Goal: Information Seeking & Learning: Learn about a topic

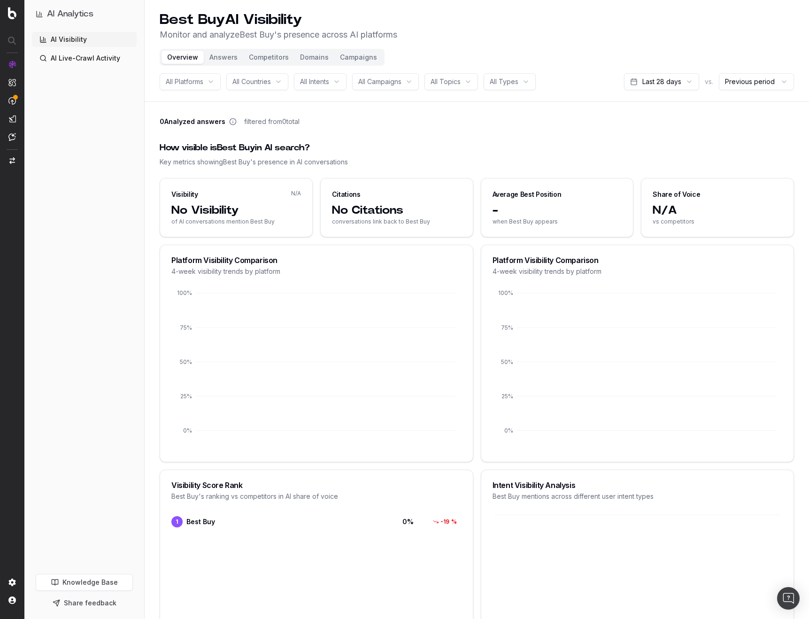
drag, startPoint x: 391, startPoint y: 125, endPoint x: 279, endPoint y: 87, distance: 118.0
click at [383, 123] on div "0 Analyzed answers filtered from 0 total" at bounding box center [477, 123] width 634 height 13
click at [258, 79] on span "All Countries" at bounding box center [251, 81] width 38 height 9
click at [294, 133] on div "[GEOGRAPHIC_DATA]" at bounding box center [269, 133] width 117 height 15
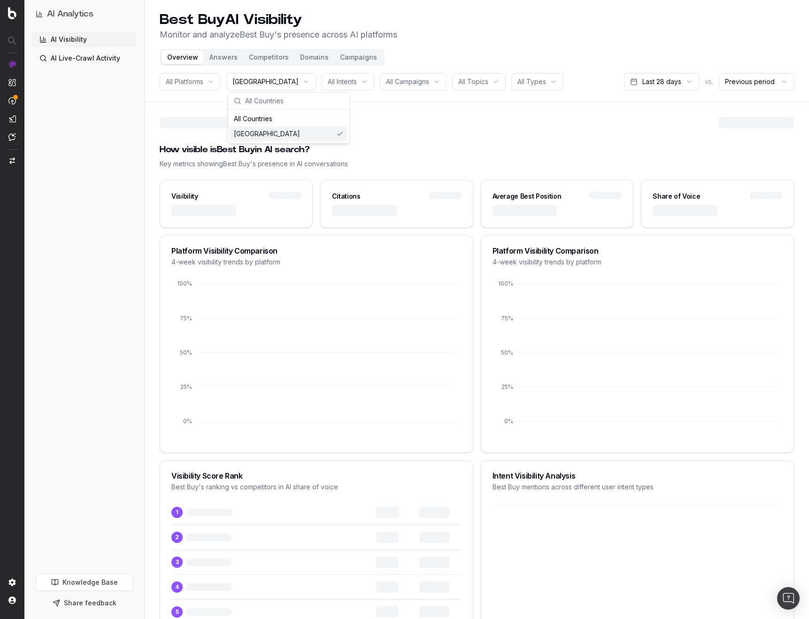
click at [195, 125] on div at bounding box center [235, 122] width 150 height 11
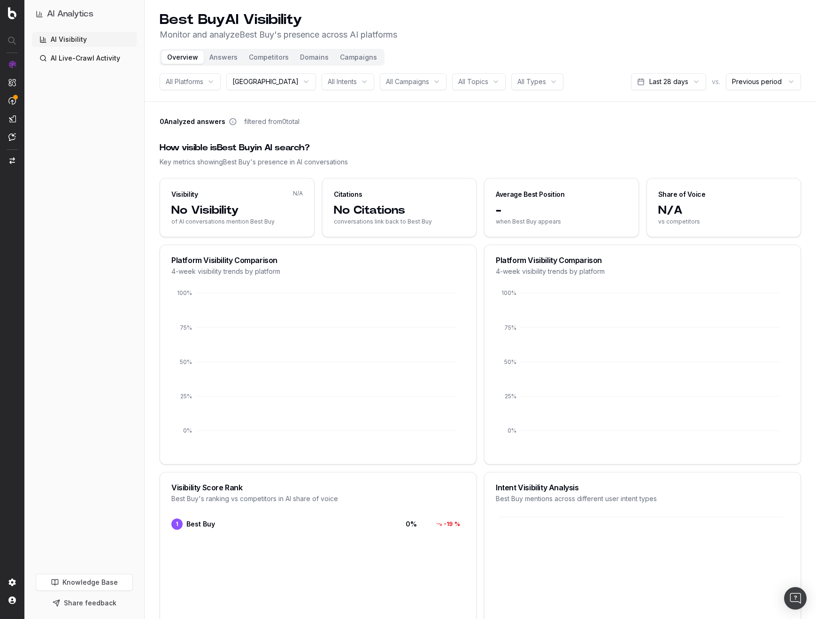
click at [570, 77] on html "AI Analytics AI Visibility AI Live-Crawl Activity Knowledge Base Share feedback…" at bounding box center [408, 309] width 816 height 619
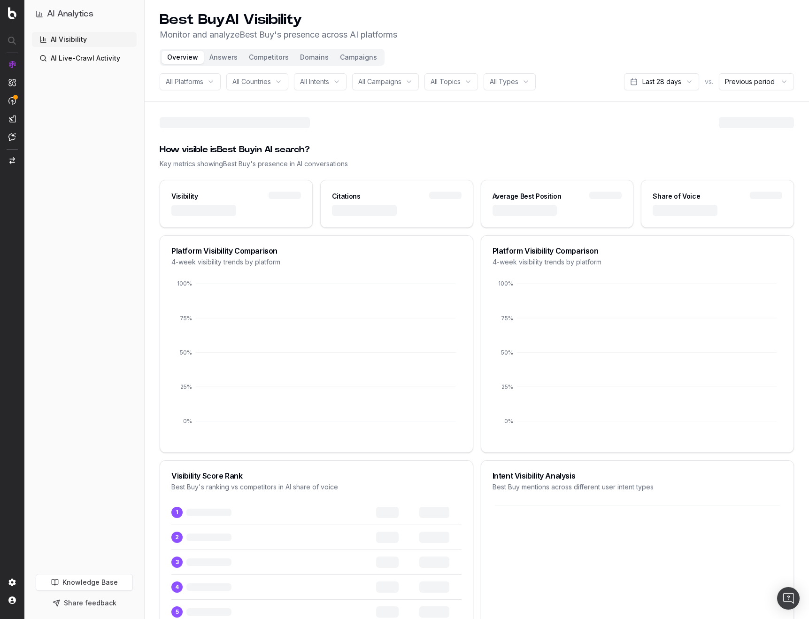
click at [495, 81] on html "AI Analytics AI Visibility AI Live-Crawl Activity Knowledge Base Share feedback…" at bounding box center [404, 309] width 809 height 619
click at [515, 84] on html "AI Analytics AI Visibility AI Live-Crawl Activity Knowledge Base Share feedback…" at bounding box center [404, 309] width 809 height 619
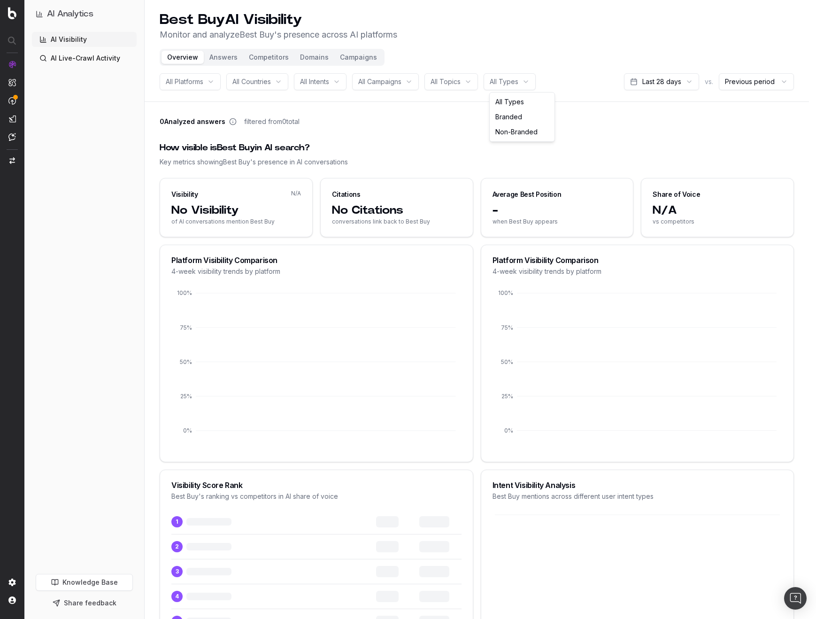
click at [447, 112] on html "AI Analytics AI Visibility AI Live-Crawl Activity Knowledge Base Share feedback…" at bounding box center [408, 309] width 816 height 619
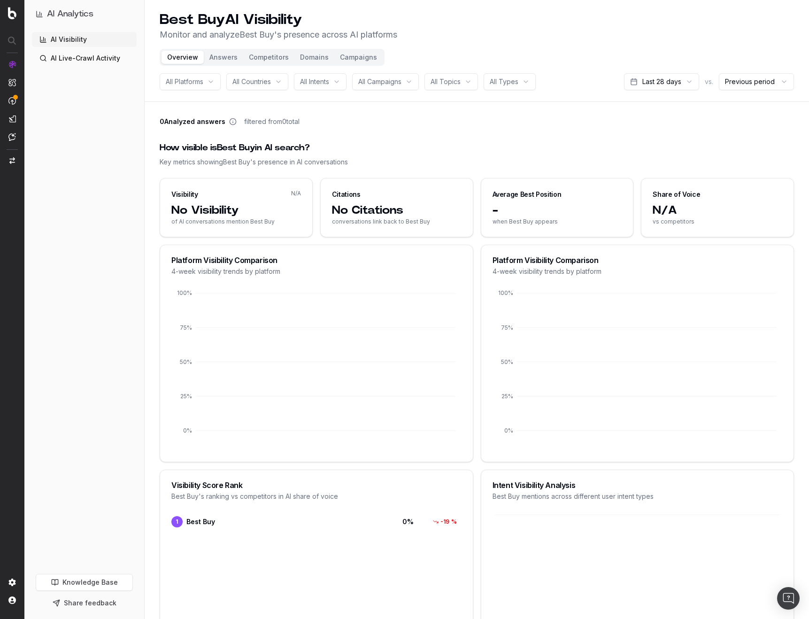
click at [456, 81] on span "All Topics" at bounding box center [445, 81] width 30 height 9
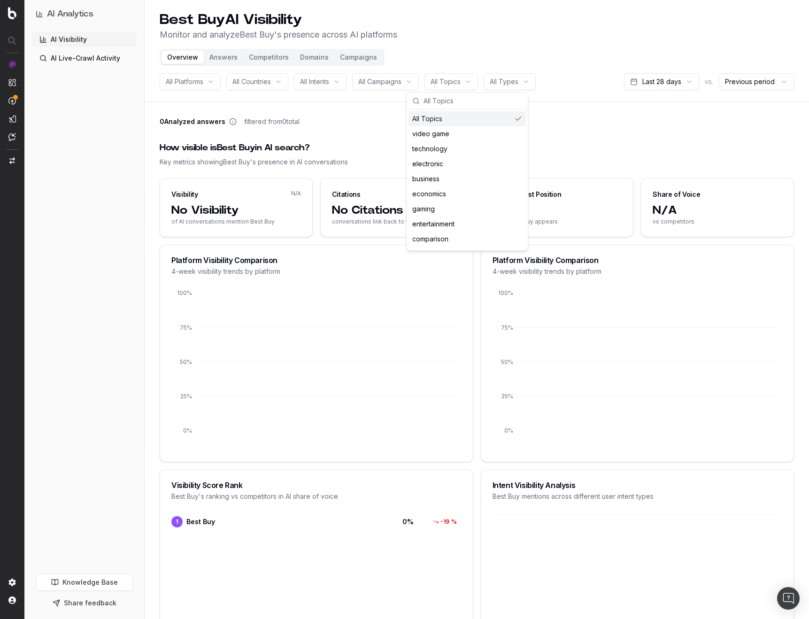
click at [533, 77] on html "AI Analytics AI Visibility AI Live-Crawl Activity Knowledge Base Share feedback…" at bounding box center [404, 309] width 809 height 619
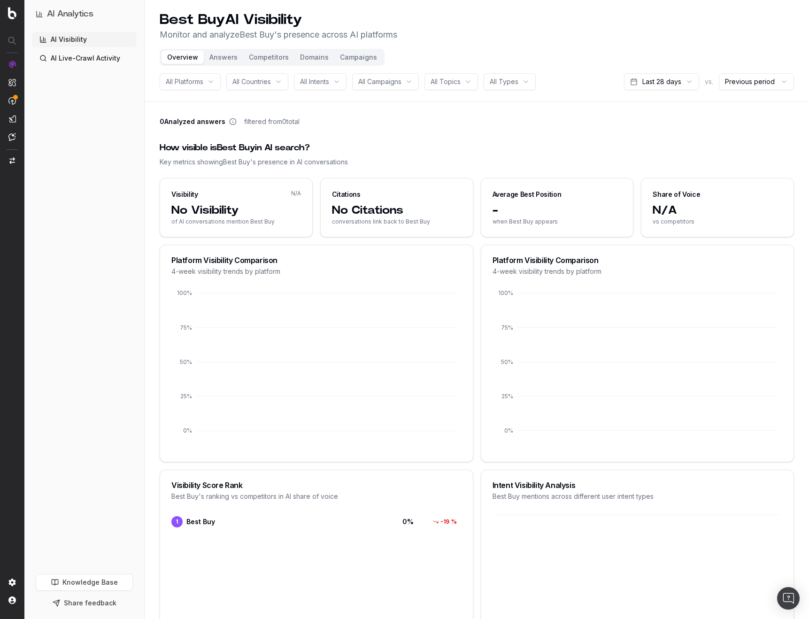
click at [207, 87] on div "All Platforms" at bounding box center [190, 81] width 61 height 17
click at [246, 84] on span "All Countries" at bounding box center [251, 81] width 38 height 9
click at [299, 85] on div "All Intents" at bounding box center [320, 81] width 53 height 17
click at [379, 85] on span "All Campaigns" at bounding box center [379, 81] width 43 height 9
click at [432, 85] on div "All Topics" at bounding box center [451, 81] width 54 height 17
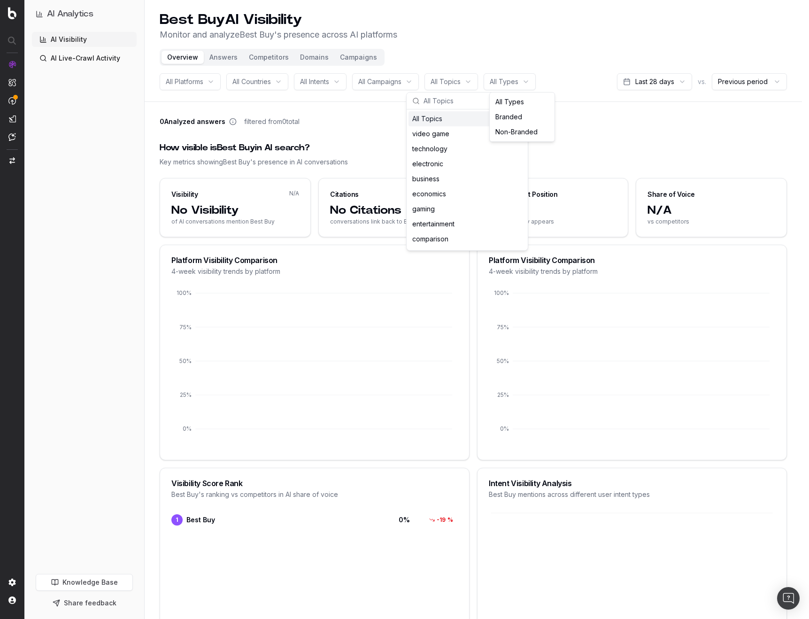
click at [506, 85] on html "AI Analytics AI Visibility AI Live-Crawl Activity Knowledge Base Share feedback…" at bounding box center [404, 309] width 809 height 619
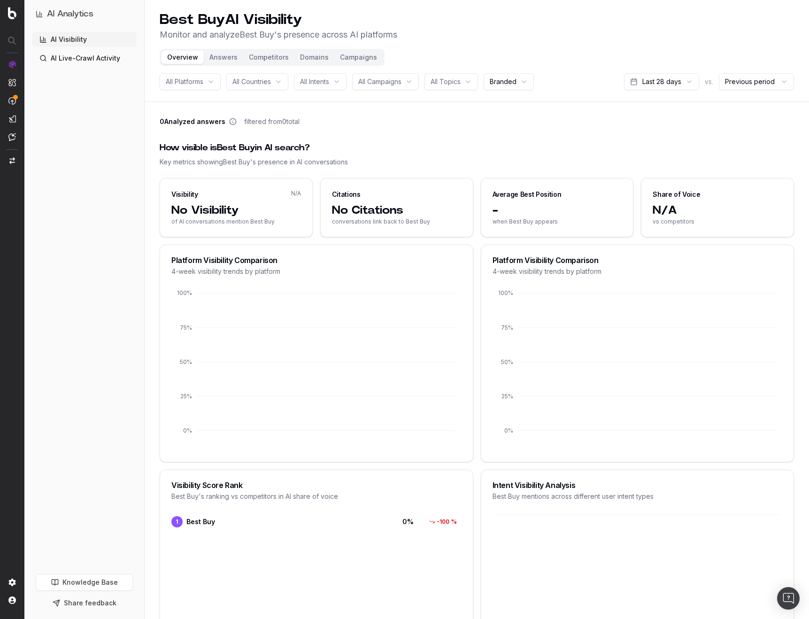
click at [525, 85] on html "AI Analytics AI Visibility AI Live-Crawl Activity Knowledge Base Share feedback…" at bounding box center [404, 309] width 809 height 619
click at [222, 61] on button "Answers" at bounding box center [223, 57] width 39 height 13
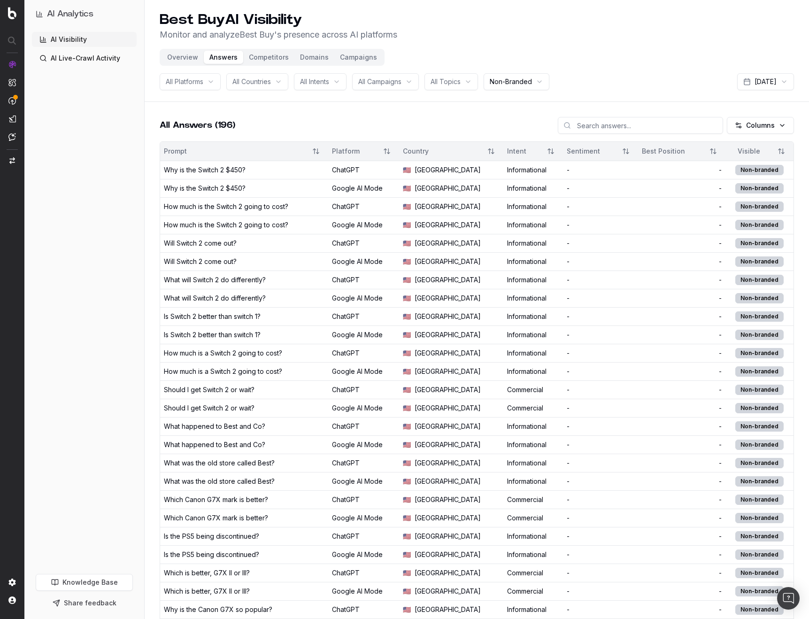
click at [546, 95] on header "Best Buy AI Visibility Monitor and analyze Best Buy 's presence across AI platf…" at bounding box center [477, 51] width 664 height 102
click at [527, 85] on html "AI Analytics AI Visibility AI Live-Crawl Activity Knowledge Base Share feedback…" at bounding box center [404, 309] width 809 height 619
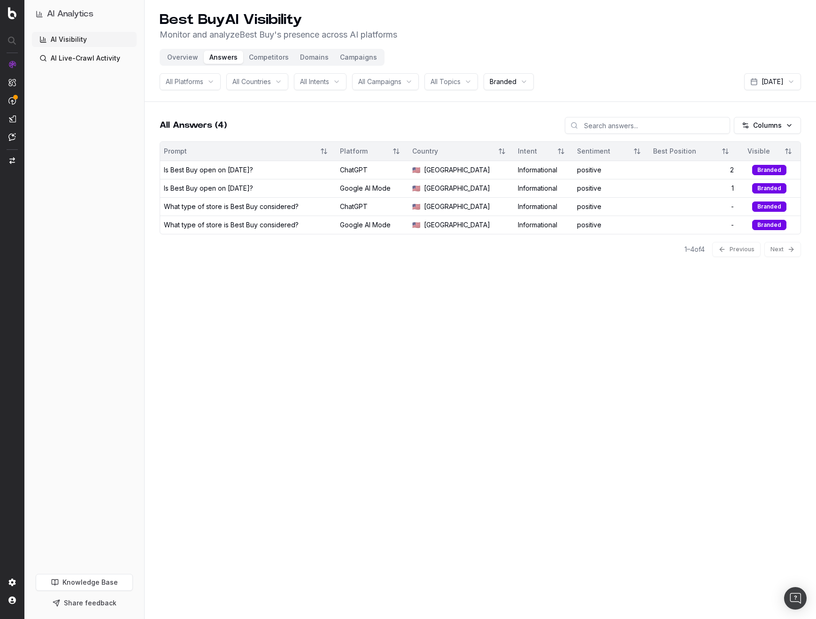
click at [492, 73] on header "Best Buy AI Visibility Monitor and analyze Best Buy 's presence across AI platf…" at bounding box center [480, 51] width 671 height 102
click at [510, 84] on html "AI Analytics AI Visibility AI Live-Crawl Activity Knowledge Base Share feedback…" at bounding box center [408, 309] width 816 height 619
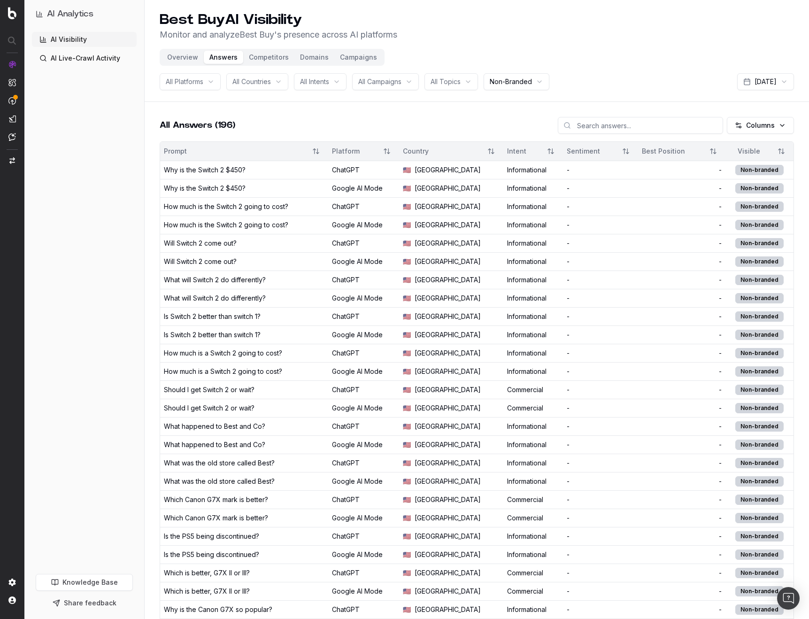
click at [460, 74] on div "All Topics" at bounding box center [451, 81] width 54 height 17
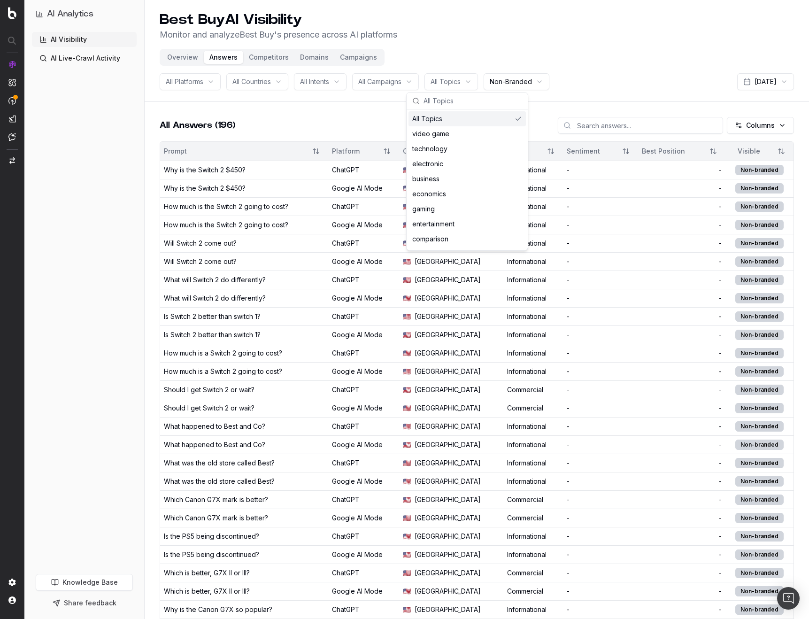
click at [536, 83] on html "AI Analytics AI Visibility AI Live-Crawl Activity Knowledge Base Share feedback…" at bounding box center [404, 309] width 809 height 619
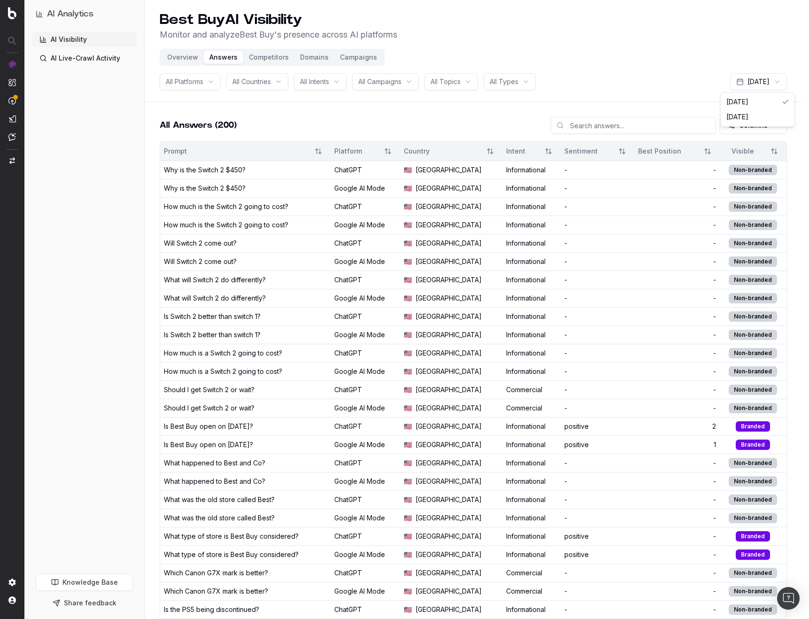
click at [748, 89] on html "AI Analytics AI Visibility AI Live-Crawl Activity Knowledge Base Share feedback…" at bounding box center [404, 309] width 809 height 619
click at [706, 80] on html "AI Analytics AI Visibility AI Live-Crawl Activity Knowledge Base Share feedback…" at bounding box center [404, 309] width 809 height 619
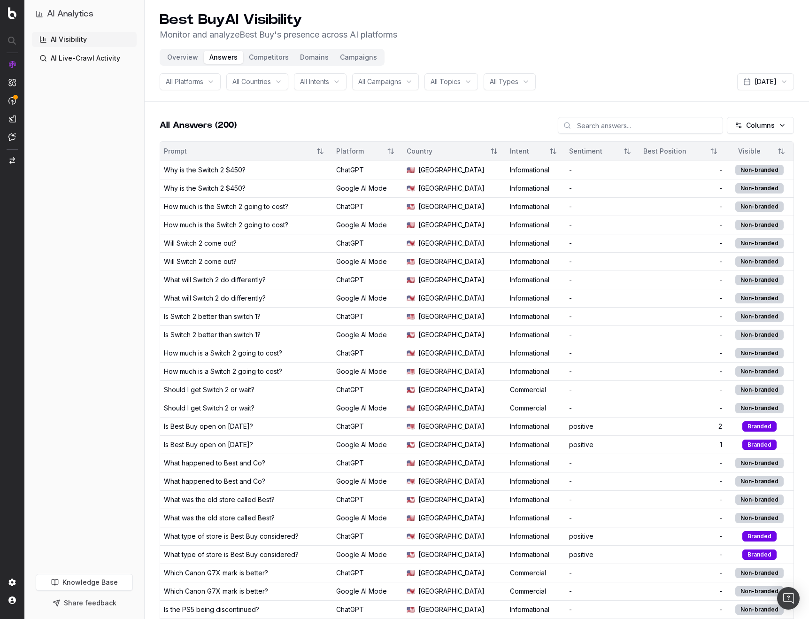
click at [452, 78] on span "All Topics" at bounding box center [445, 81] width 30 height 9
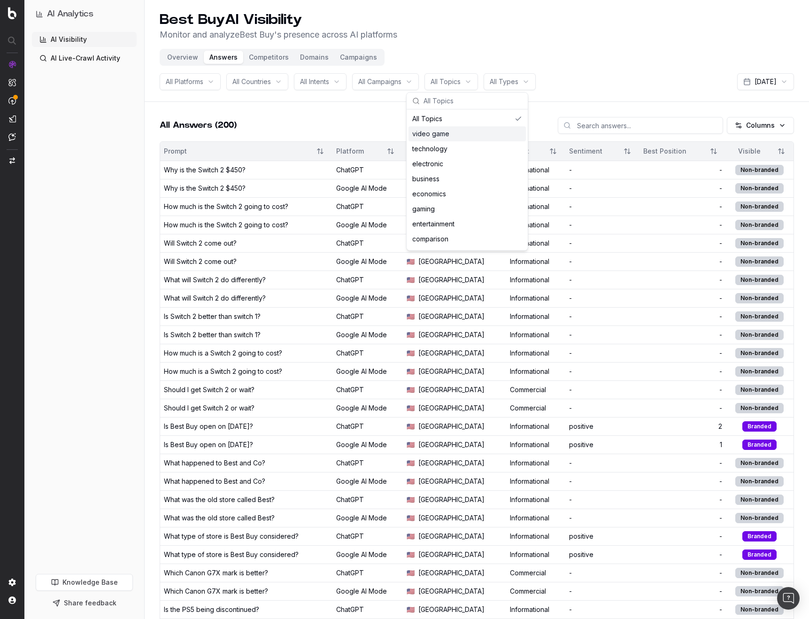
click at [450, 137] on div "video game" at bounding box center [466, 133] width 117 height 15
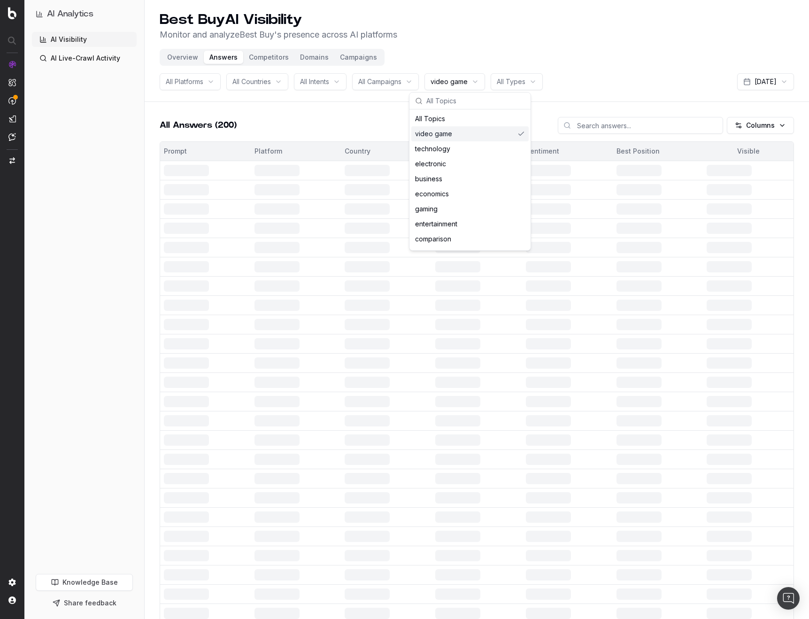
click at [451, 134] on div "video game" at bounding box center [469, 133] width 117 height 15
click at [442, 56] on header "Best Buy AI Visibility Monitor and analyze Best Buy 's presence across AI platf…" at bounding box center [477, 51] width 664 height 102
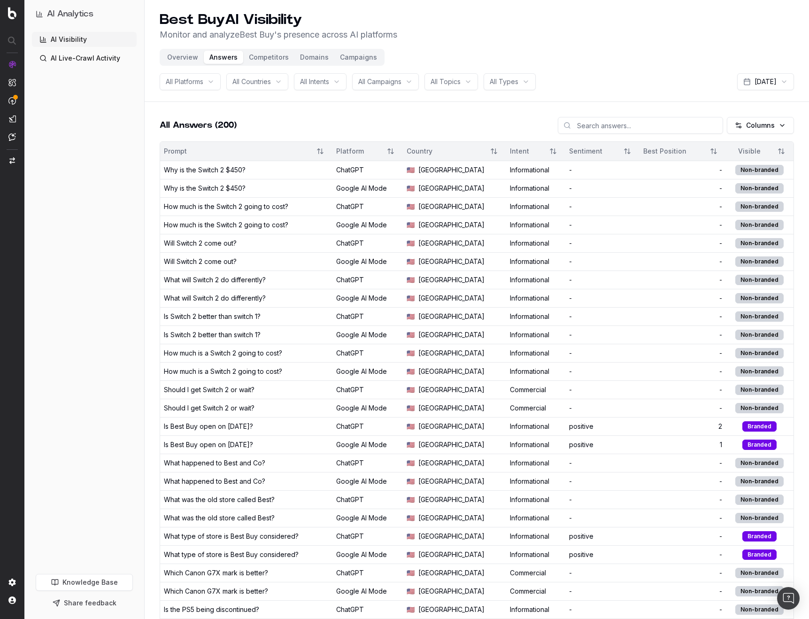
click at [399, 78] on span "All Campaigns" at bounding box center [379, 81] width 43 height 9
click at [295, 63] on button "Domains" at bounding box center [314, 57] width 40 height 13
click at [311, 78] on span "All Intents" at bounding box center [314, 81] width 29 height 9
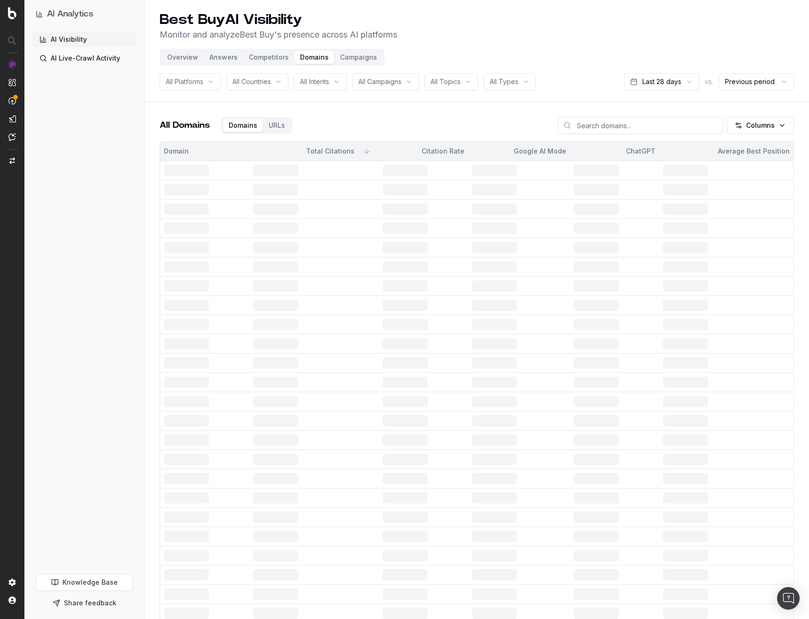
click at [320, 84] on span "All Intents" at bounding box center [314, 81] width 29 height 9
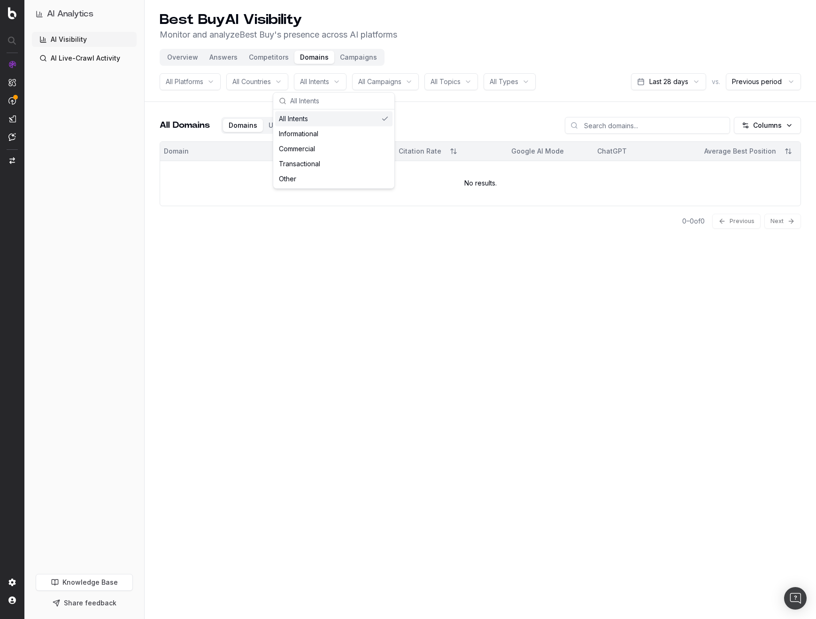
click at [322, 82] on span "All Intents" at bounding box center [314, 81] width 29 height 9
click at [228, 55] on button "Answers" at bounding box center [223, 57] width 39 height 13
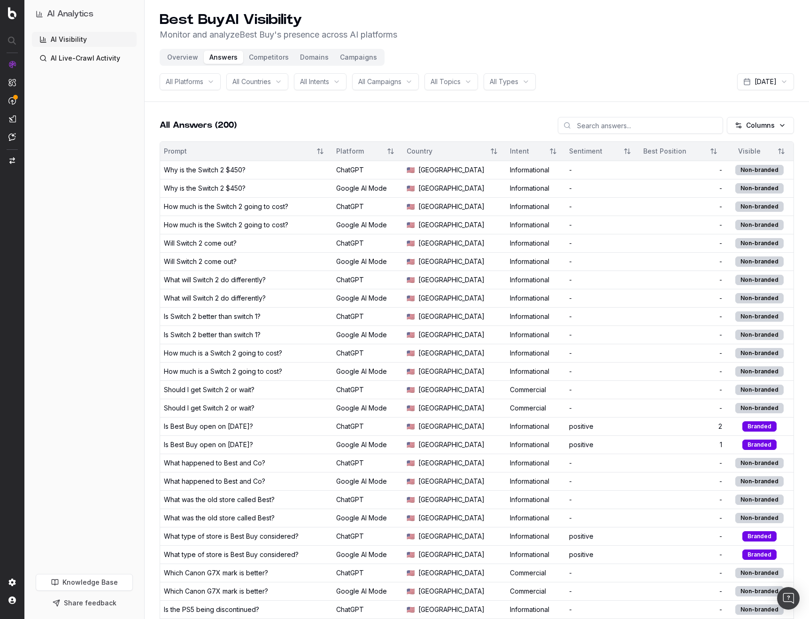
click at [213, 83] on div "All Platforms" at bounding box center [190, 81] width 61 height 17
click at [206, 138] on div "ChatGPT" at bounding box center [201, 133] width 117 height 15
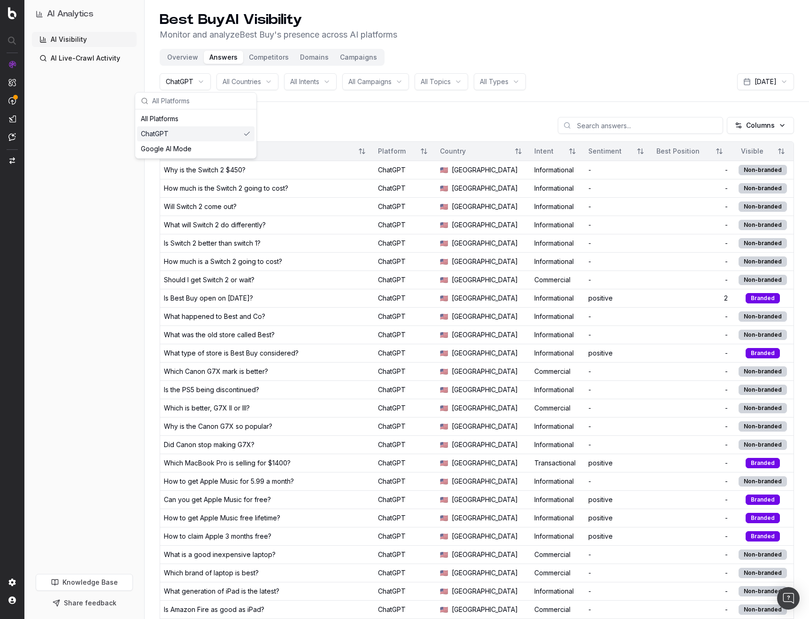
click at [422, 130] on div "All Answers (100) Columns" at bounding box center [477, 129] width 634 height 24
click at [246, 80] on span "All Countries" at bounding box center [242, 81] width 38 height 9
click at [176, 78] on span "ChatGPT" at bounding box center [180, 81] width 28 height 9
click at [199, 131] on div "ChatGPT" at bounding box center [195, 133] width 117 height 15
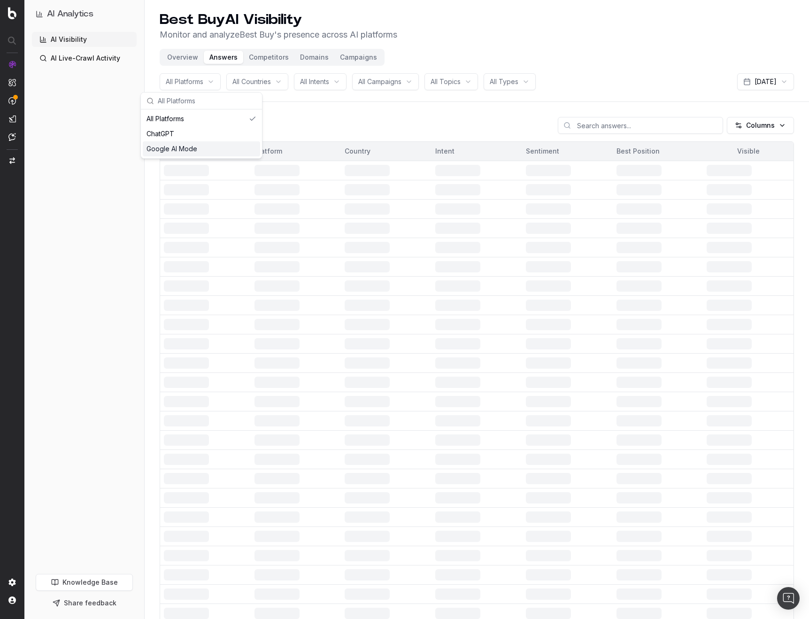
click at [188, 146] on div "Google AI Mode" at bounding box center [201, 148] width 117 height 15
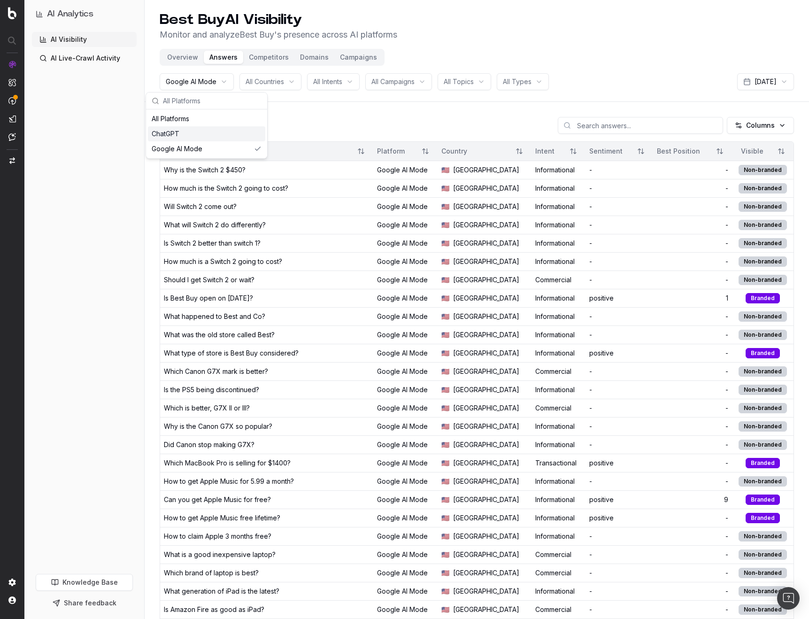
click at [326, 115] on main "All Answers (100) Columns Prompt Platform Country Intent Sentiment Best Positio…" at bounding box center [477, 614] width 664 height 1016
click at [194, 86] on span "Google AI Mode" at bounding box center [191, 81] width 51 height 9
click at [202, 117] on div "All Platforms" at bounding box center [206, 118] width 117 height 15
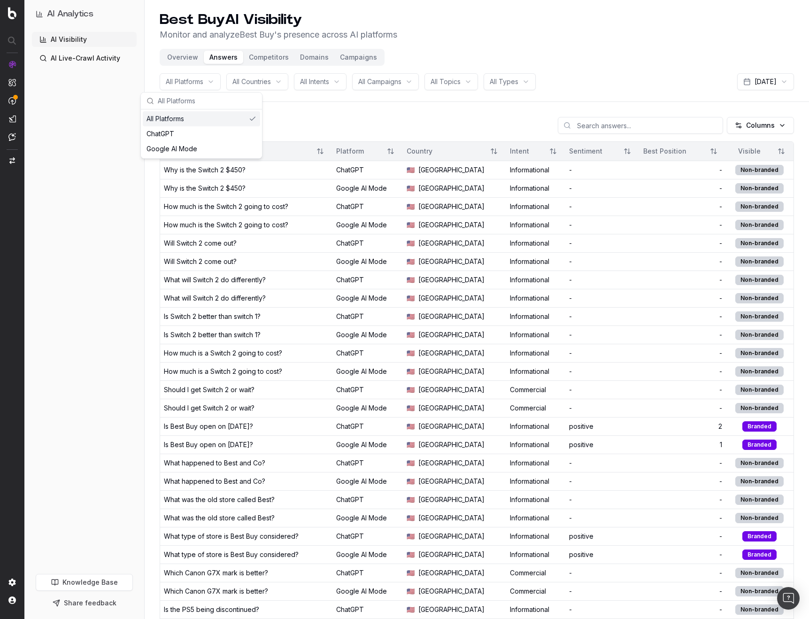
click at [271, 84] on span "All Countries" at bounding box center [251, 81] width 38 height 9
click at [312, 86] on div "All Intents" at bounding box center [320, 81] width 53 height 17
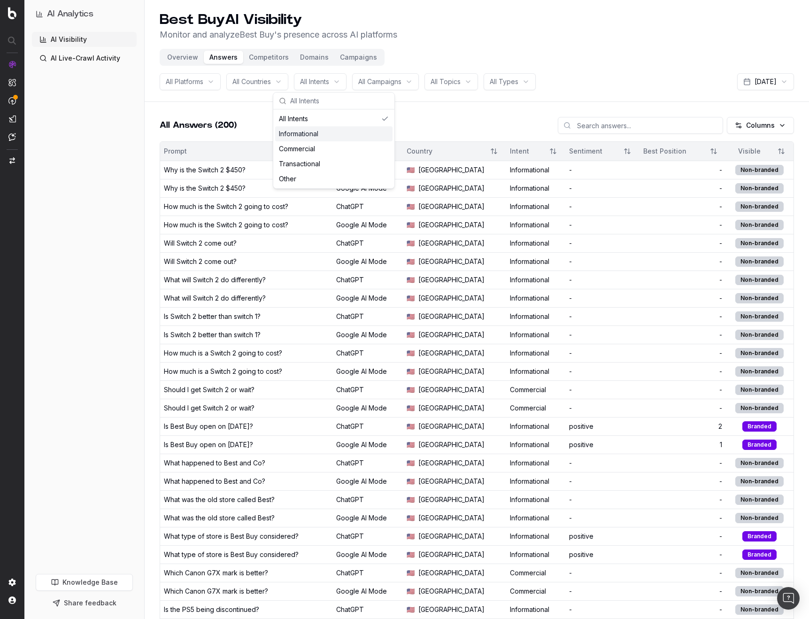
click at [307, 132] on div "Informational" at bounding box center [333, 133] width 117 height 15
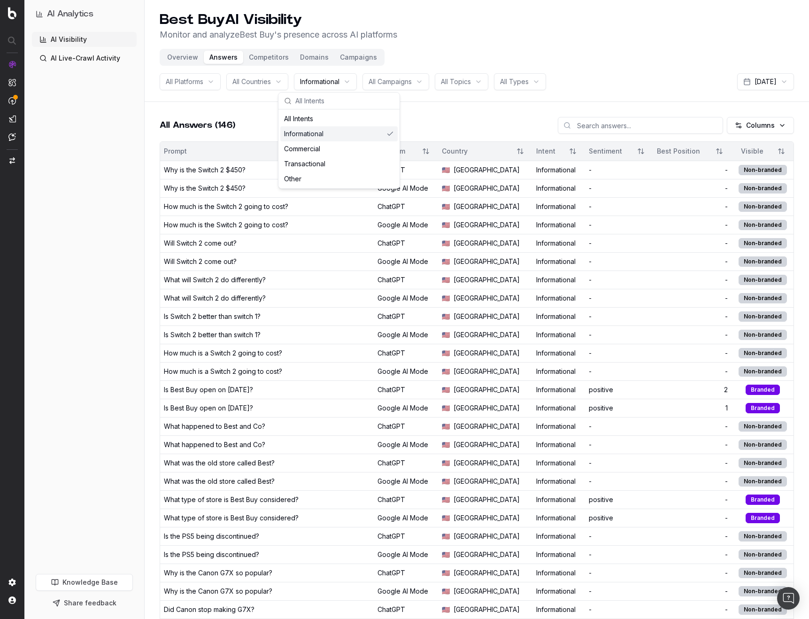
click at [348, 132] on div "Informational" at bounding box center [338, 133] width 117 height 15
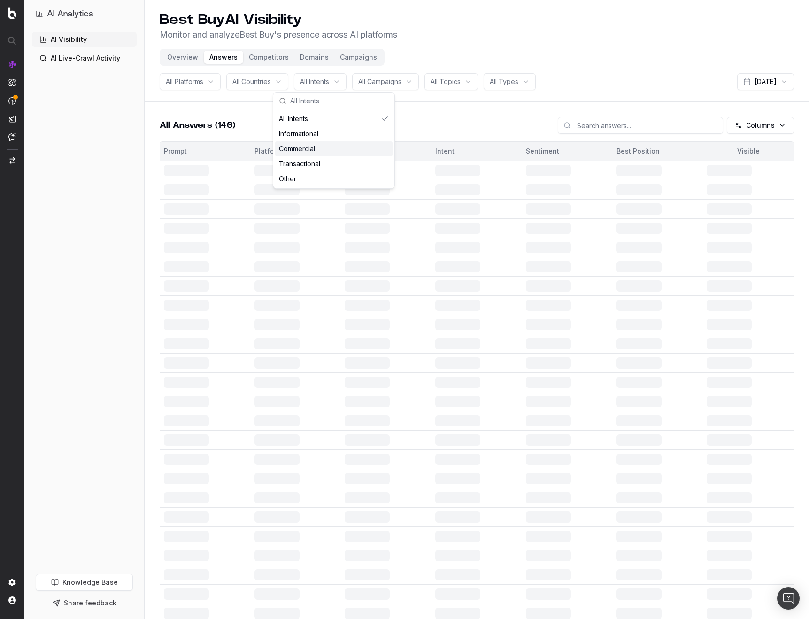
click at [323, 143] on div "Commercial" at bounding box center [333, 148] width 117 height 15
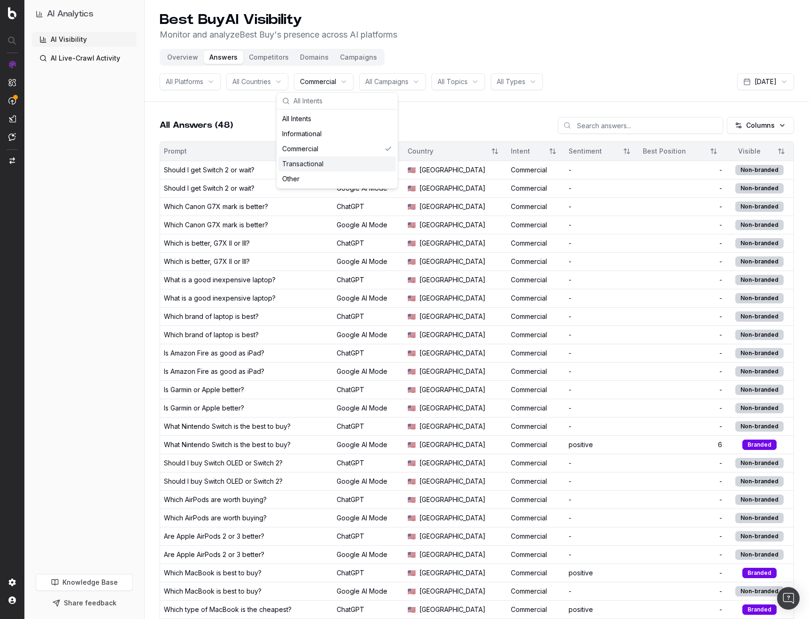
click at [331, 164] on div "Transactional" at bounding box center [336, 163] width 117 height 15
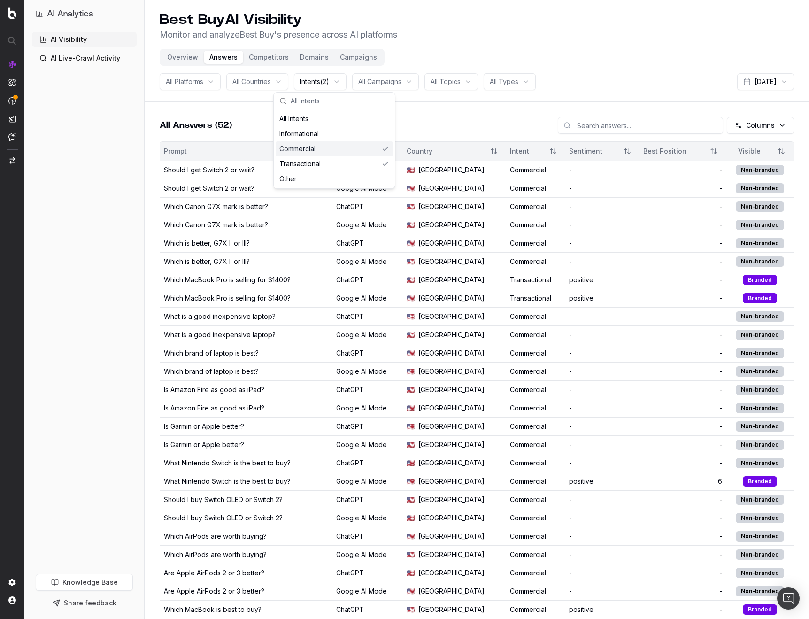
click at [308, 153] on div "Commercial" at bounding box center [334, 148] width 117 height 15
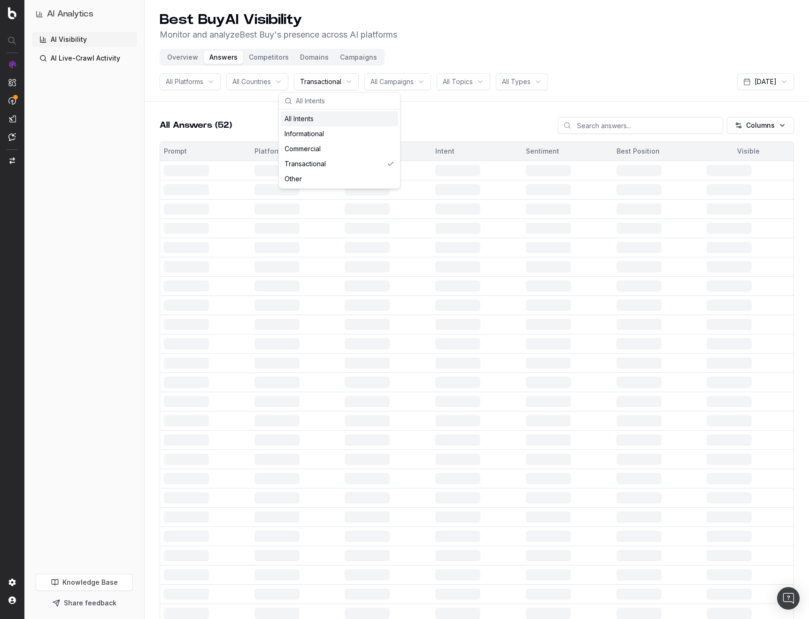
click at [309, 121] on div "All Intents" at bounding box center [339, 118] width 117 height 15
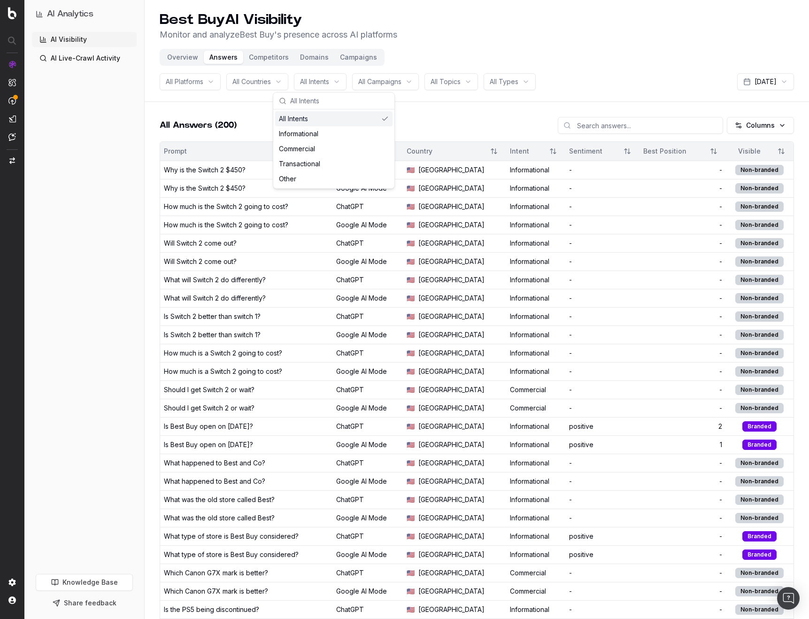
click at [403, 120] on div "All Answers (200) Columns" at bounding box center [477, 129] width 634 height 24
click at [385, 88] on div "All Campaigns" at bounding box center [385, 81] width 67 height 17
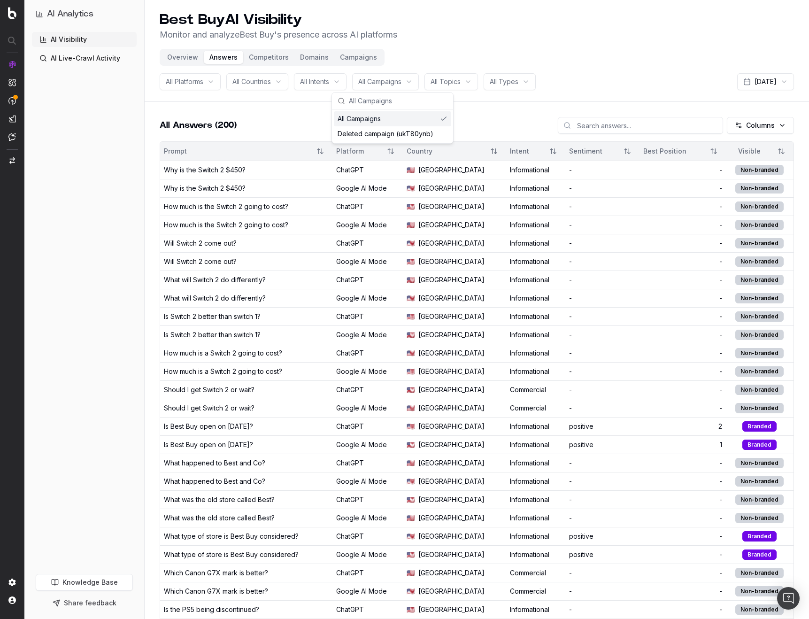
drag, startPoint x: 487, startPoint y: 84, endPoint x: 469, endPoint y: 84, distance: 17.4
click at [486, 84] on div "All Platforms All Countries All Intents All Campaigns All Topics All Types [DAT…" at bounding box center [477, 81] width 634 height 17
click at [468, 84] on div "All Topics" at bounding box center [451, 81] width 54 height 17
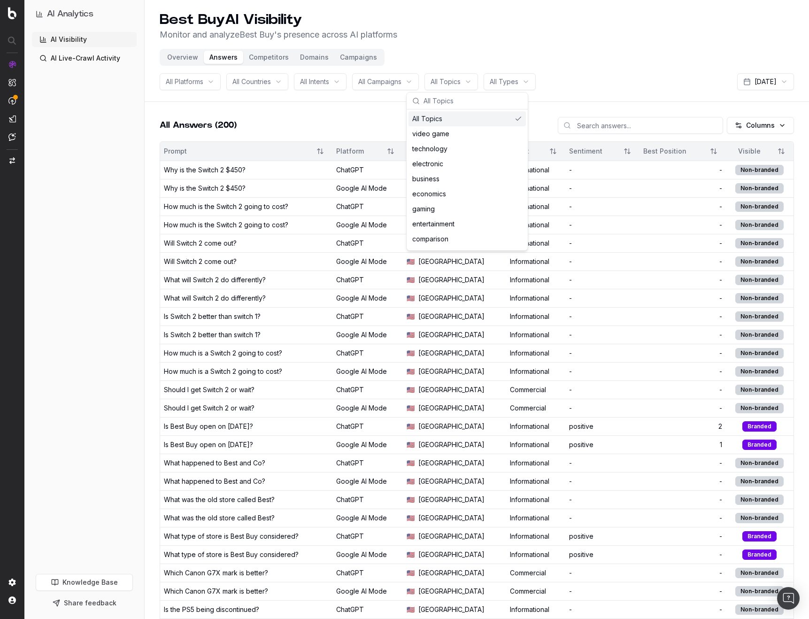
click at [461, 84] on span "All Topics" at bounding box center [445, 81] width 30 height 9
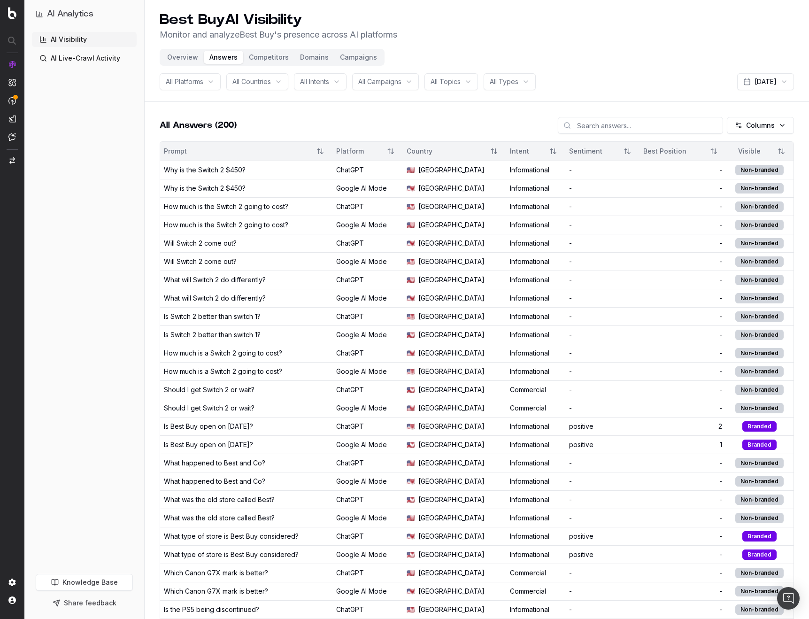
click at [271, 85] on span "All Countries" at bounding box center [251, 81] width 38 height 9
click at [264, 126] on div "[GEOGRAPHIC_DATA]" at bounding box center [269, 133] width 117 height 15
click at [256, 130] on div "[GEOGRAPHIC_DATA]" at bounding box center [288, 133] width 117 height 15
click at [251, 119] on div "All Countries" at bounding box center [269, 118] width 117 height 15
click at [353, 118] on div "All Answers (200) Columns" at bounding box center [477, 129] width 634 height 24
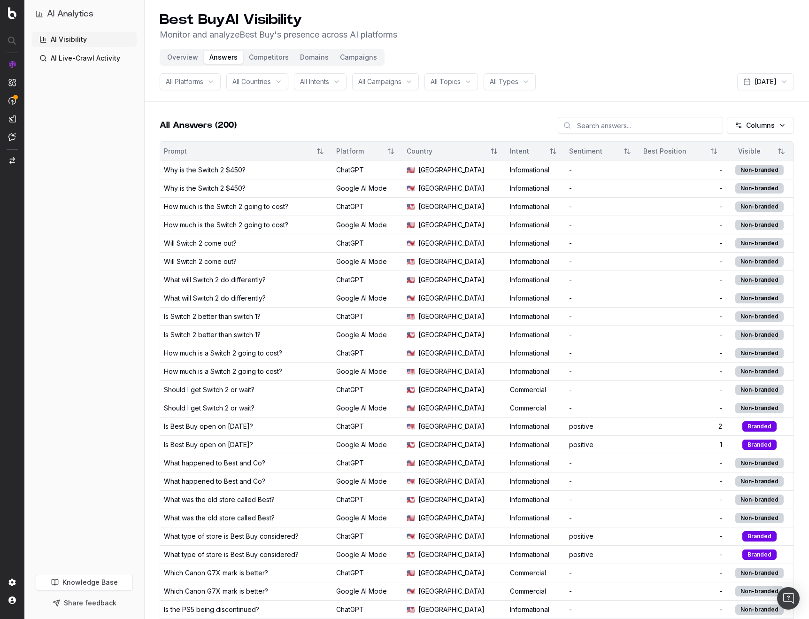
click at [217, 121] on h2 "All Answers (200)" at bounding box center [198, 125] width 77 height 13
click at [233, 121] on h2 "All Answers (200)" at bounding box center [198, 125] width 77 height 13
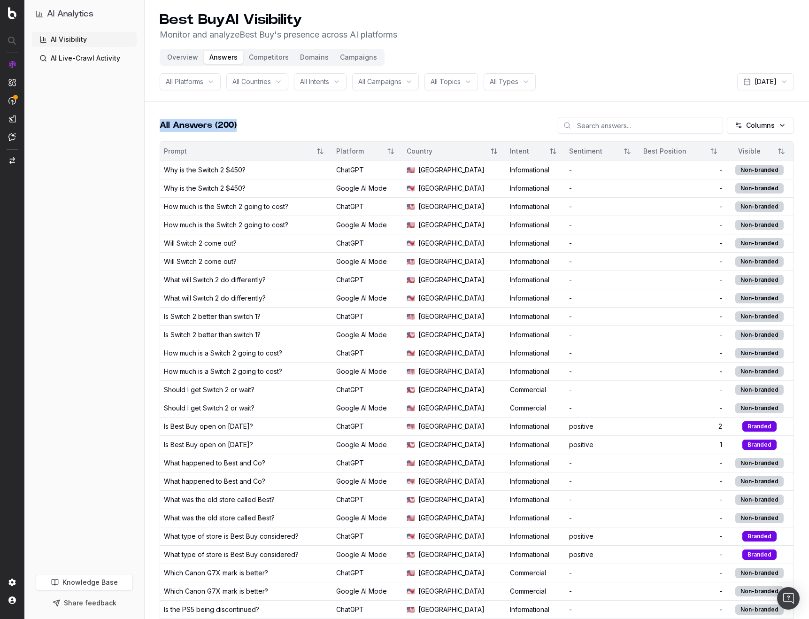
click at [233, 121] on h2 "All Answers (200)" at bounding box center [198, 125] width 77 height 13
click at [254, 120] on div "All Answers (200) Columns" at bounding box center [477, 129] width 634 height 24
click at [253, 120] on div "All Answers (200) Columns" at bounding box center [477, 129] width 634 height 24
click at [256, 121] on div "All Answers (200) Columns" at bounding box center [477, 129] width 634 height 24
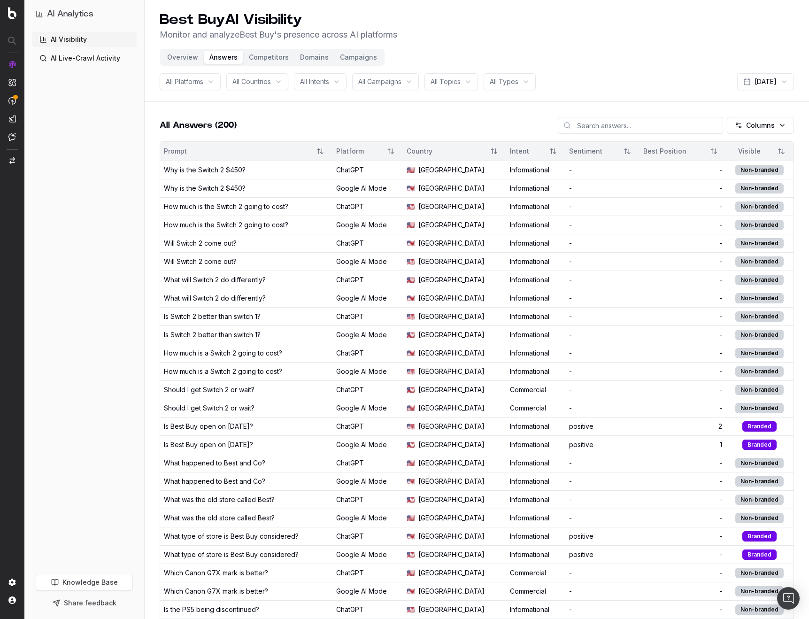
click at [256, 121] on div "All Answers (200) Columns" at bounding box center [477, 129] width 634 height 24
click at [410, 137] on div "All Answers (200) Columns" at bounding box center [477, 129] width 634 height 24
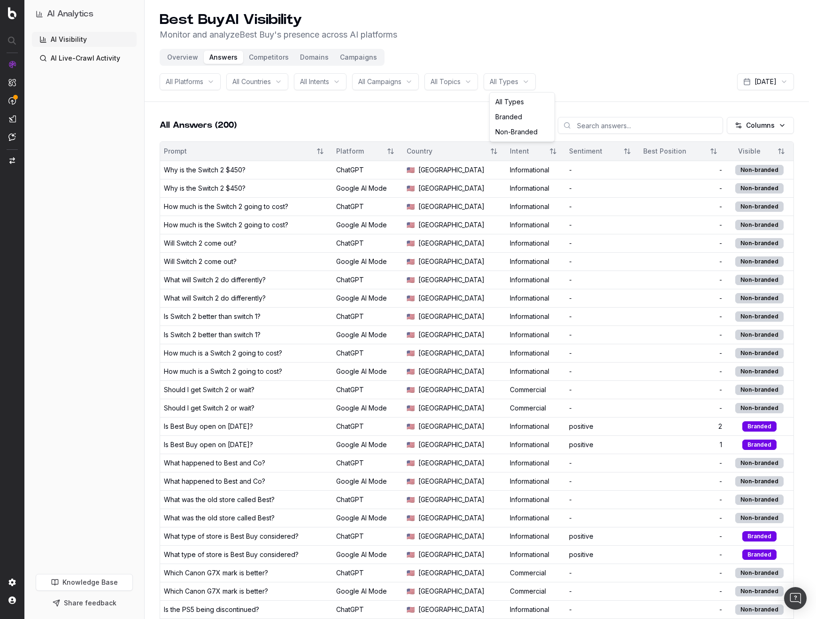
click at [511, 84] on html "AI Analytics AI Visibility AI Live-Crawl Activity Knowledge Base Share feedback…" at bounding box center [408, 309] width 816 height 619
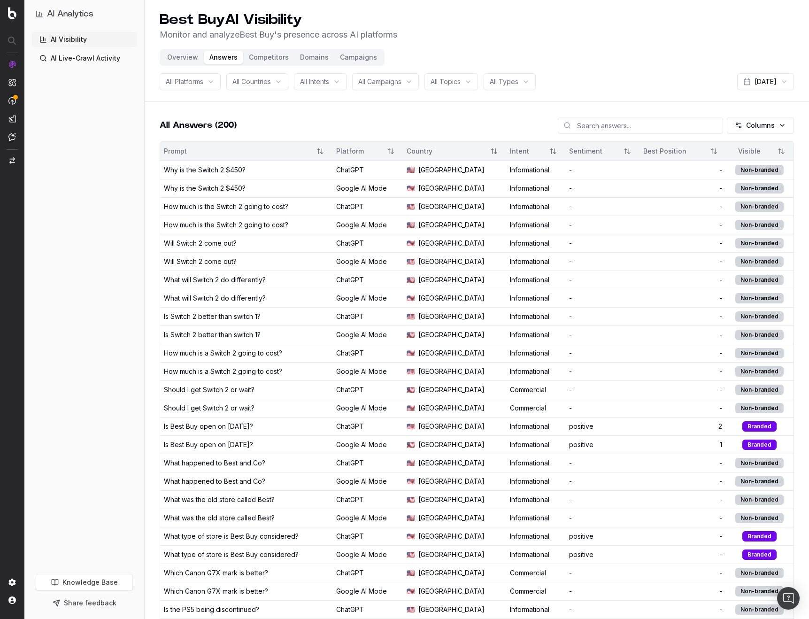
click at [603, 63] on html "AI Analytics AI Visibility AI Live-Crawl Activity Knowledge Base Share feedback…" at bounding box center [404, 309] width 809 height 619
